Goal: Navigation & Orientation: Find specific page/section

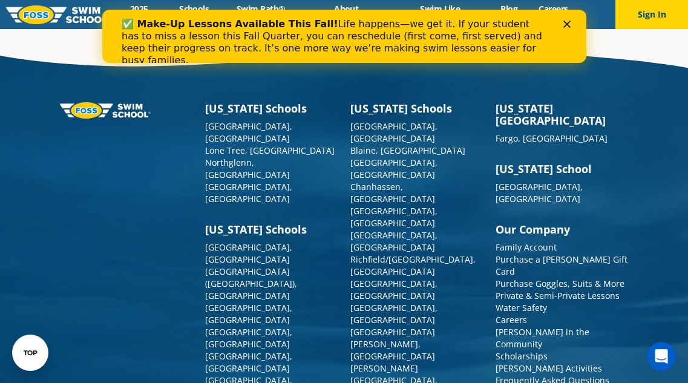
scroll to position [1913, 0]
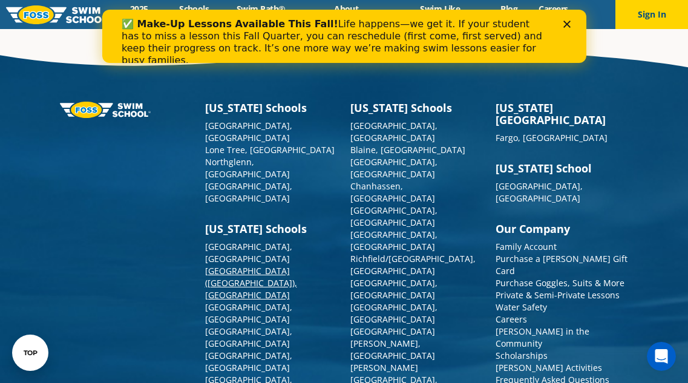
click at [229, 265] on link "[GEOGRAPHIC_DATA] ([GEOGRAPHIC_DATA]), [GEOGRAPHIC_DATA]" at bounding box center [251, 283] width 92 height 36
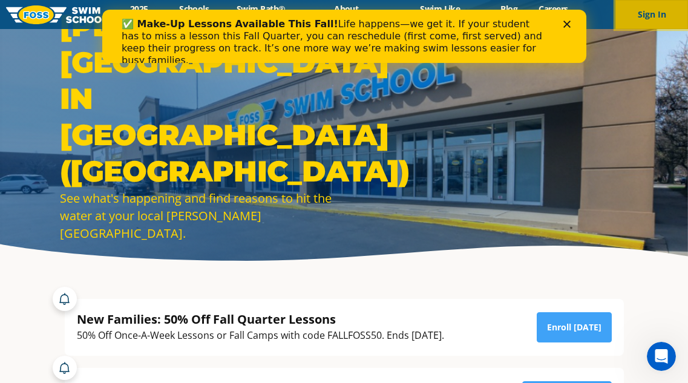
click at [646, 22] on button "Sign In" at bounding box center [651, 14] width 73 height 29
